Goal: Communication & Community: Answer question/provide support

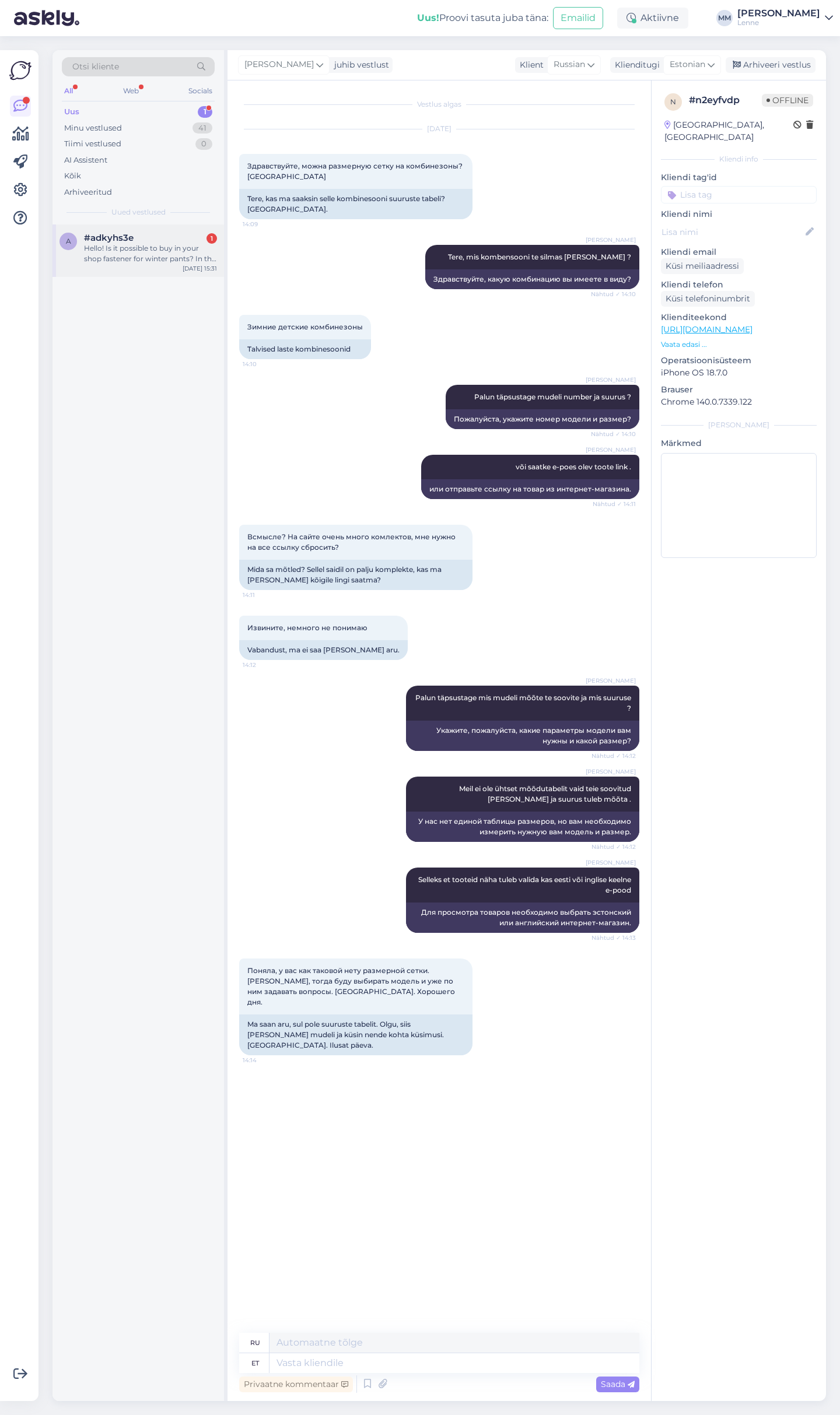
drag, startPoint x: 0, startPoint y: 0, endPoint x: 115, endPoint y: 241, distance: 267.0
click at [115, 241] on span "#adkyhs3e" at bounding box center [108, 238] width 49 height 11
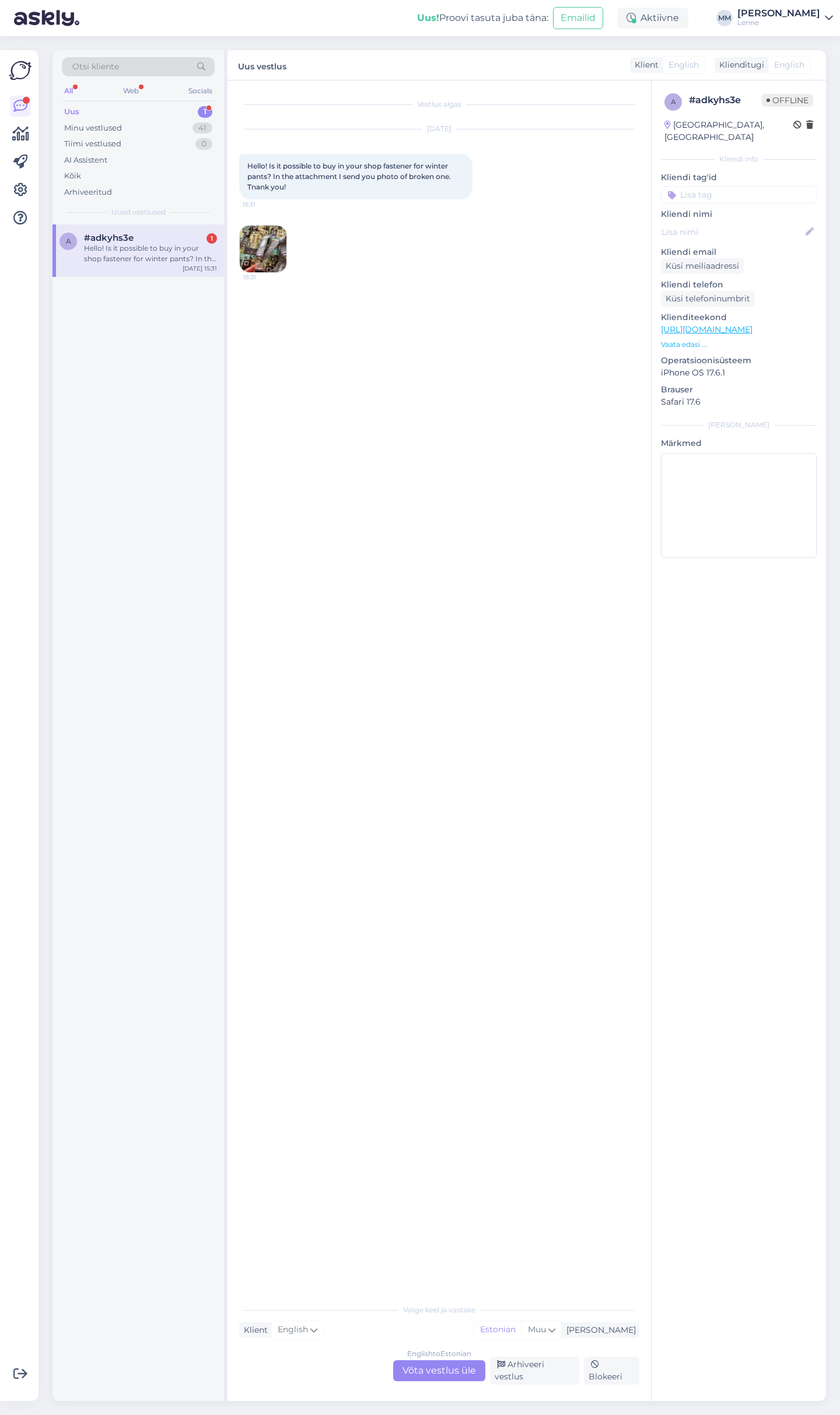
click at [270, 249] on img at bounding box center [263, 248] width 46 height 46
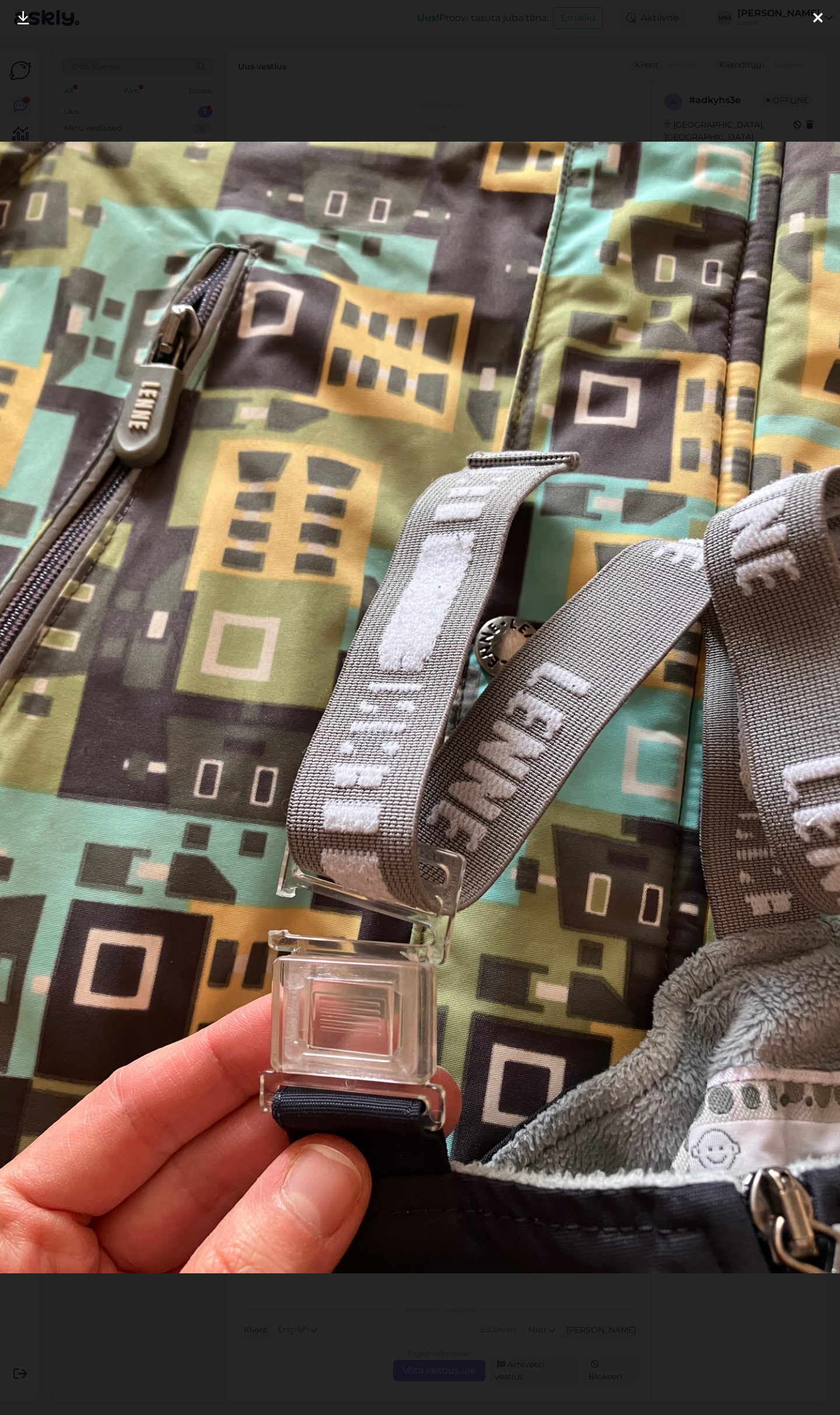
click at [815, 16] on icon at bounding box center [818, 18] width 10 height 15
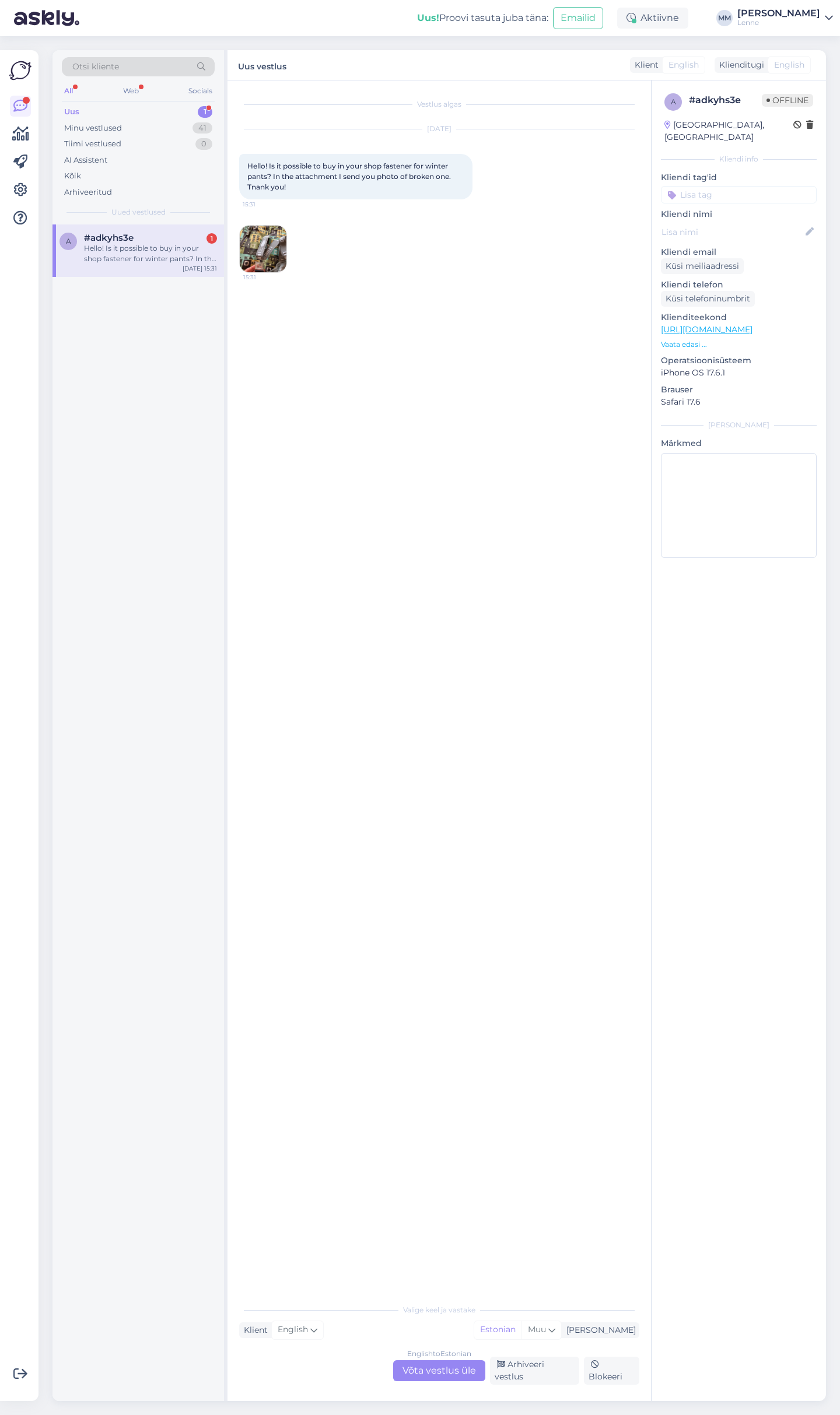
click at [446, 1367] on div "English to Estonian Võta vestlus üle" at bounding box center [439, 1371] width 92 height 21
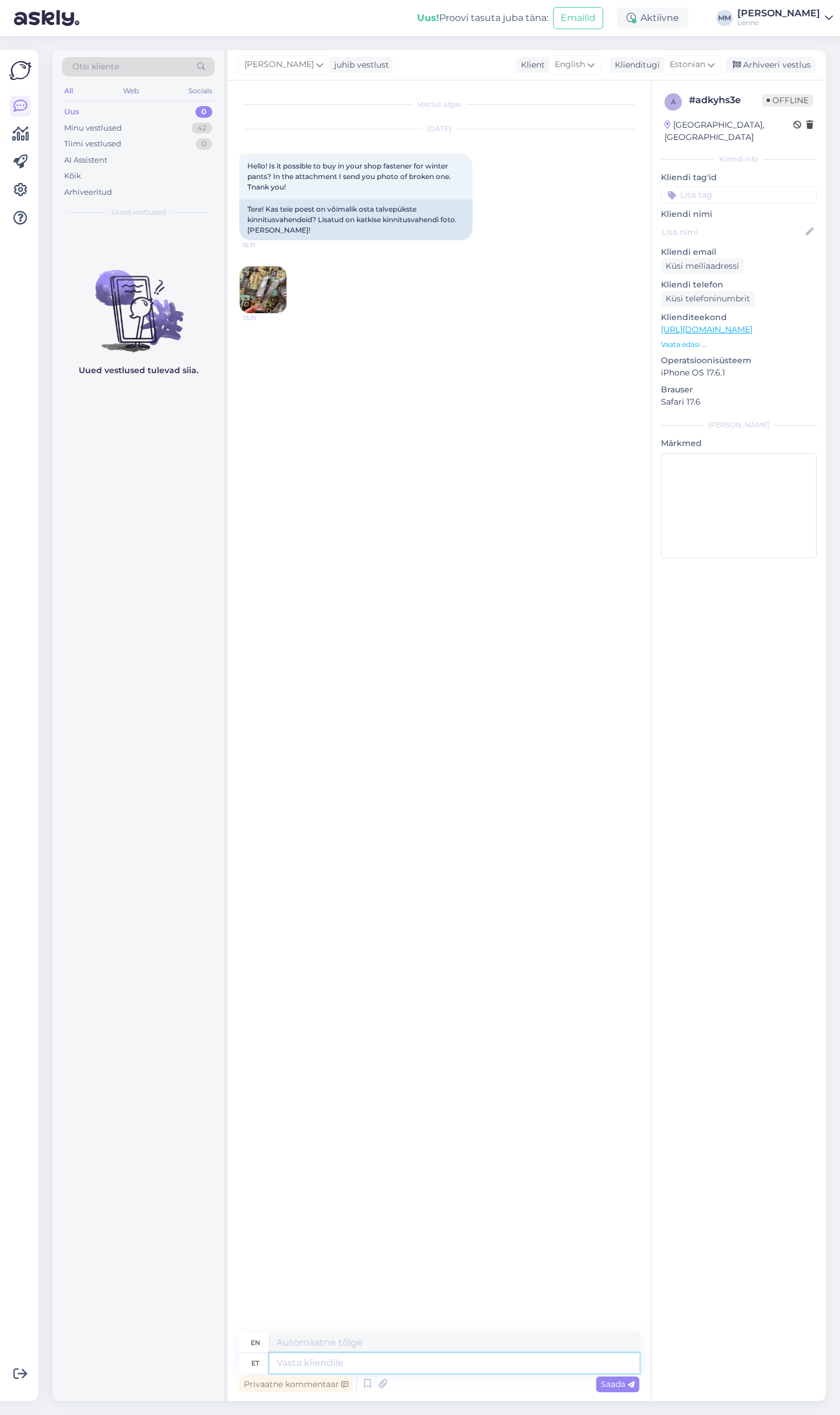
click at [391, 1358] on textarea at bounding box center [454, 1363] width 369 height 20
type textarea "Tere, kahjuks m"
type textarea "Hello, unfortunately"
type textarea "Tere, kahjuks meil"
type textarea "Hello, unfortunately we"
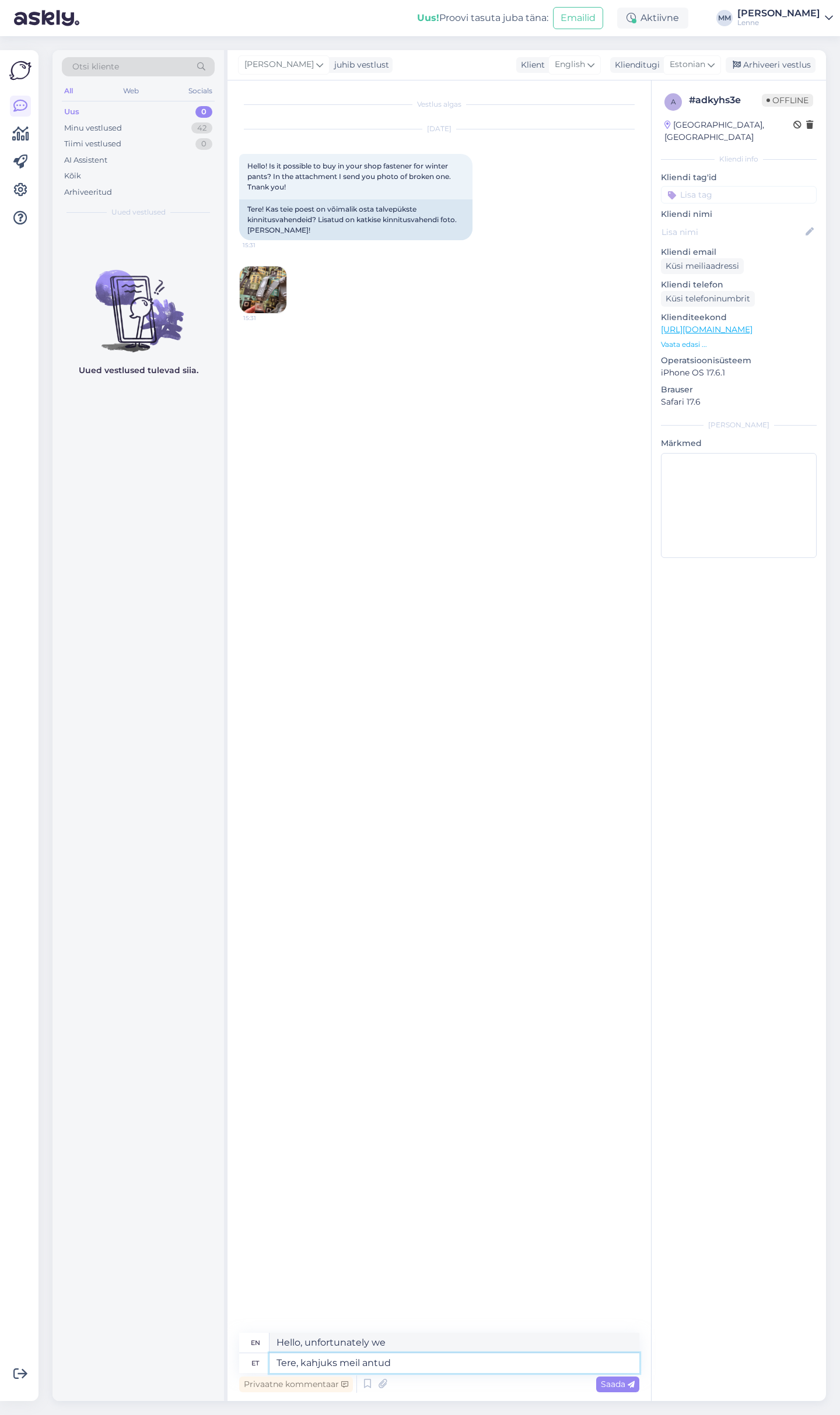
type textarea "Tere, kahjuks meil antud"
type textarea "Hello, unfortunately we have"
type textarea "Tere, kahjuks meil antud kinnitust mü"
type textarea "Hello, unfortunately we have not received confirmation."
type textarea "Tere, kahjuks meil antud kinnitust müügis ei"
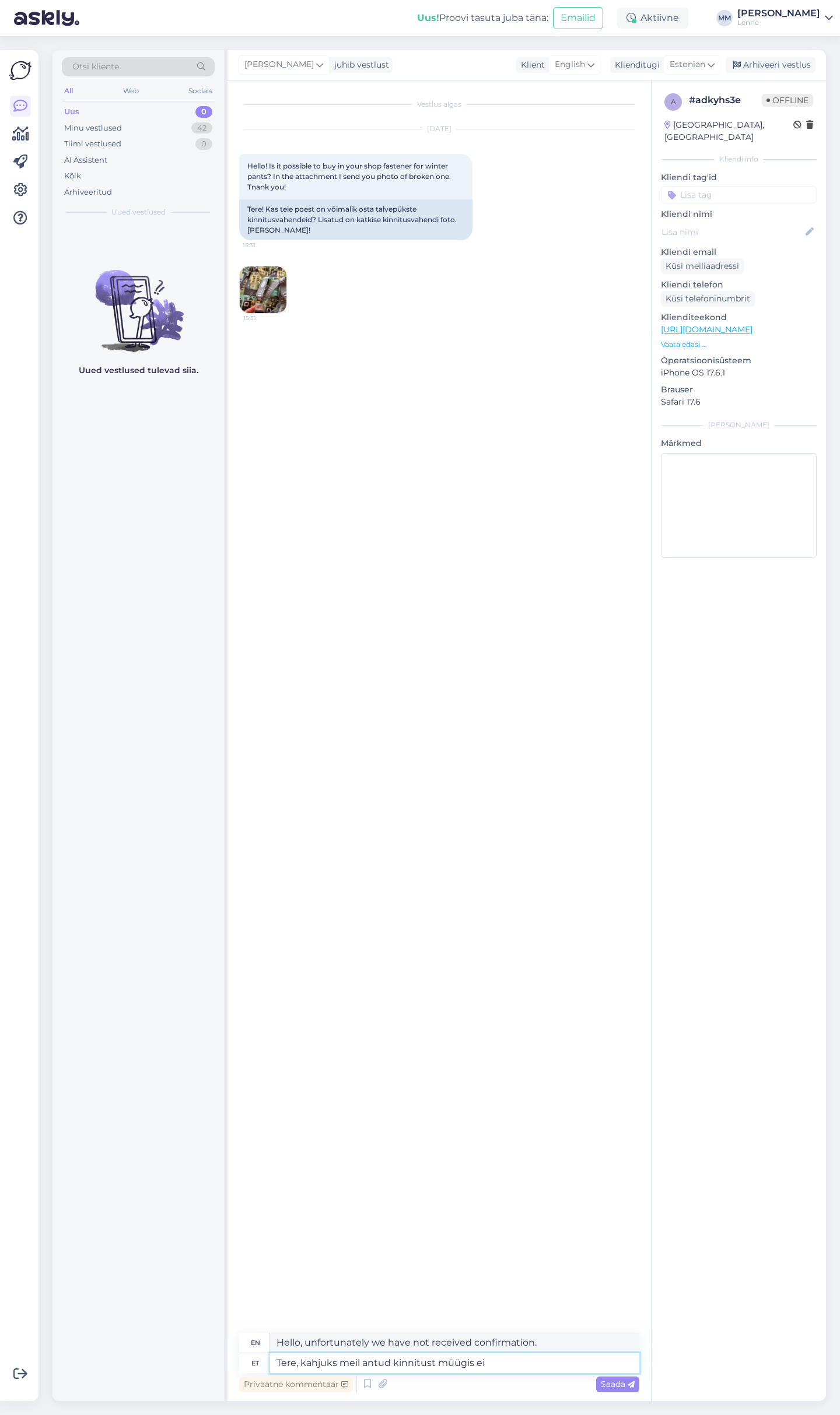
type textarea "Hello, unfortunately we have not received confirmation of the sale."
type textarea "Tere, kahjuks meil antud kinnitust müügis ei o"
type textarea "Hello, unfortunately we do not have the confirmation given in the sale."
type textarea "Tere, kahjuks meil antud kinnitust müügis ei ole."
type textarea "Hello, unfortunately we do not have this confirmation for sale."
